Goal: Complete application form

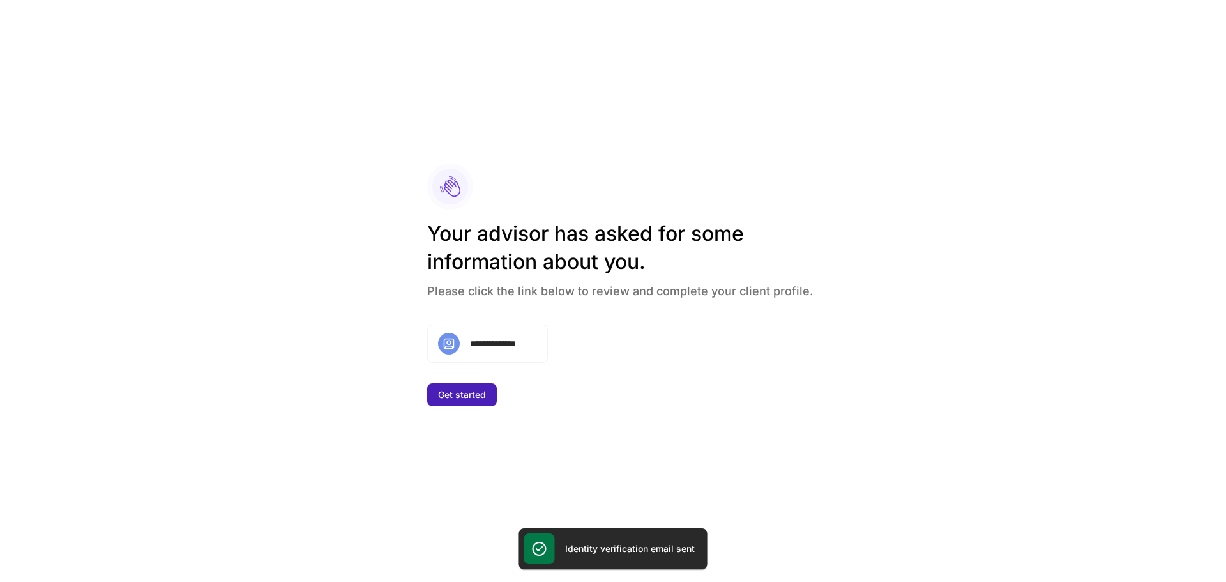
click at [482, 391] on div "Get started" at bounding box center [462, 394] width 48 height 13
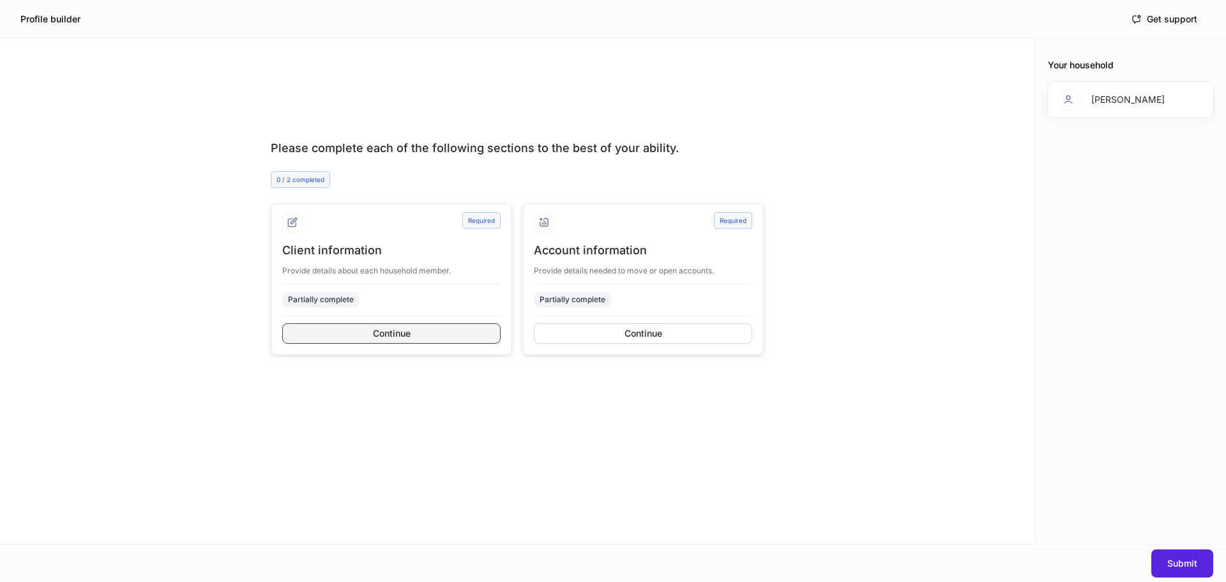
click at [429, 333] on button "Continue" at bounding box center [391, 333] width 218 height 20
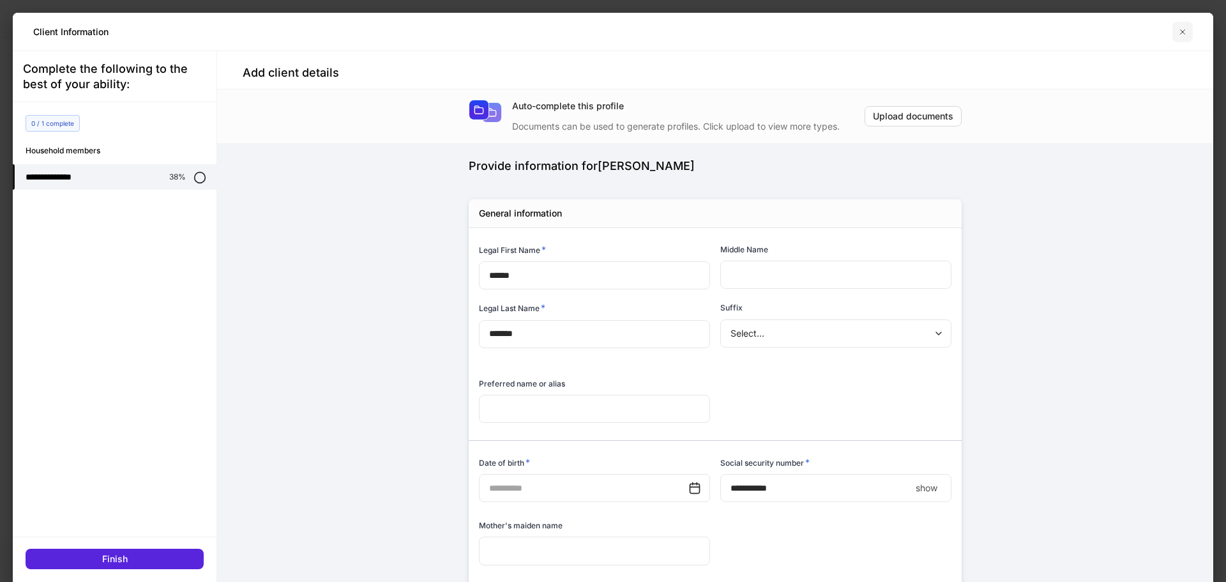
click at [1183, 34] on icon "button" at bounding box center [1183, 32] width 10 height 10
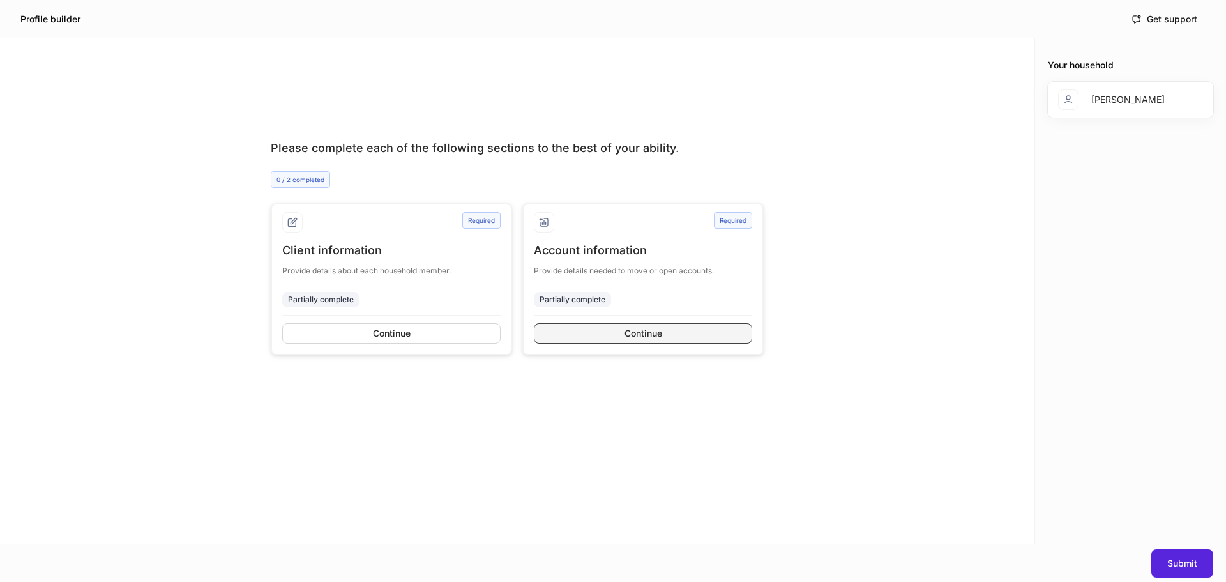
click at [592, 335] on button "Continue" at bounding box center [643, 333] width 218 height 20
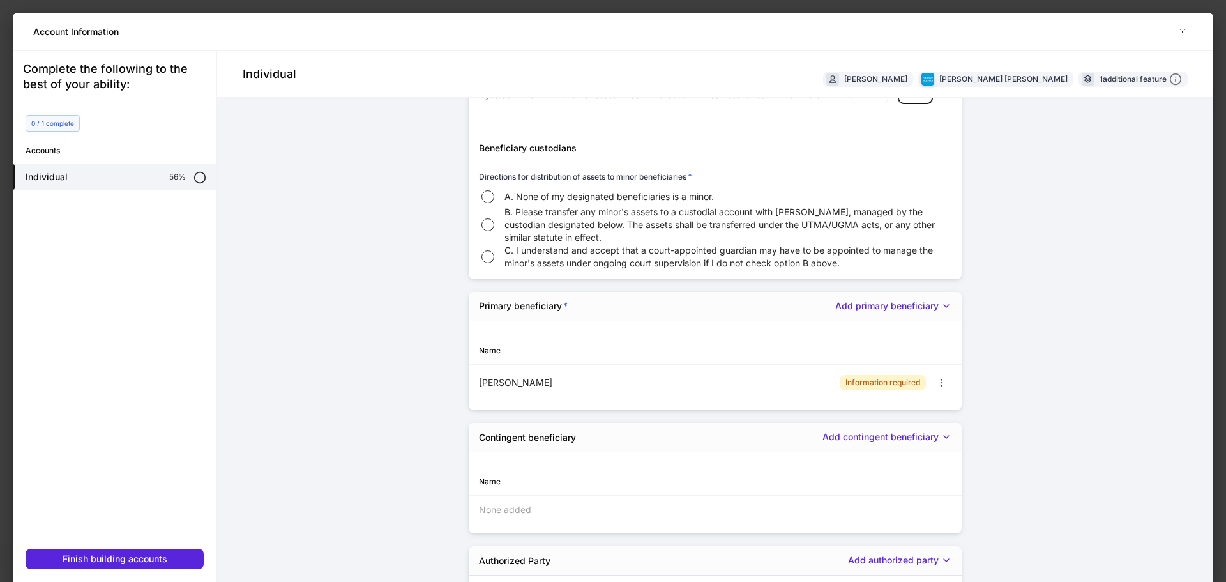
scroll to position [2108, 0]
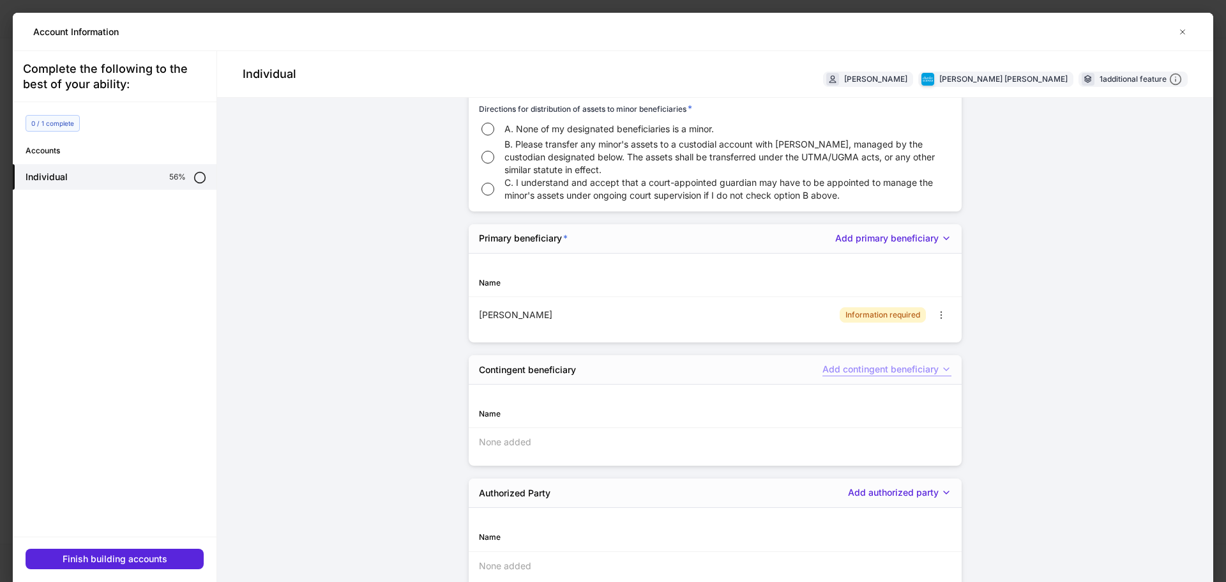
click at [941, 373] on icon "button" at bounding box center [946, 369] width 10 height 10
click at [939, 373] on div at bounding box center [613, 291] width 1226 height 582
click at [925, 489] on div "Add authorized party" at bounding box center [899, 492] width 103 height 13
click at [925, 489] on div at bounding box center [613, 291] width 1226 height 582
click at [920, 238] on div "Add primary beneficiary" at bounding box center [893, 238] width 116 height 13
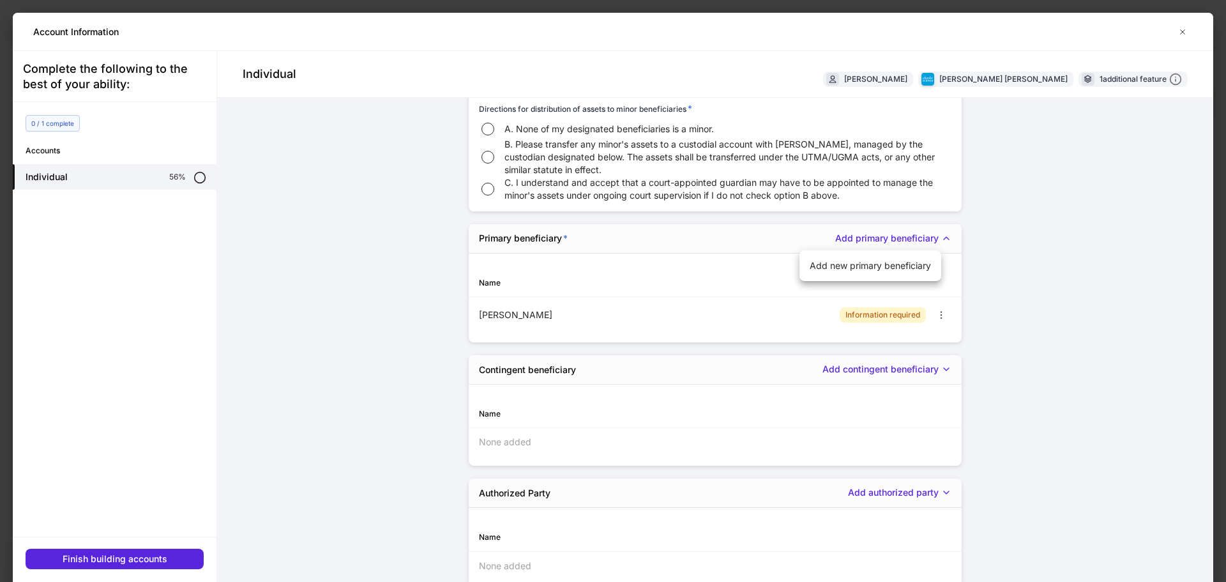
click at [926, 236] on div at bounding box center [613, 291] width 1226 height 582
